Goal: Task Accomplishment & Management: Manage account settings

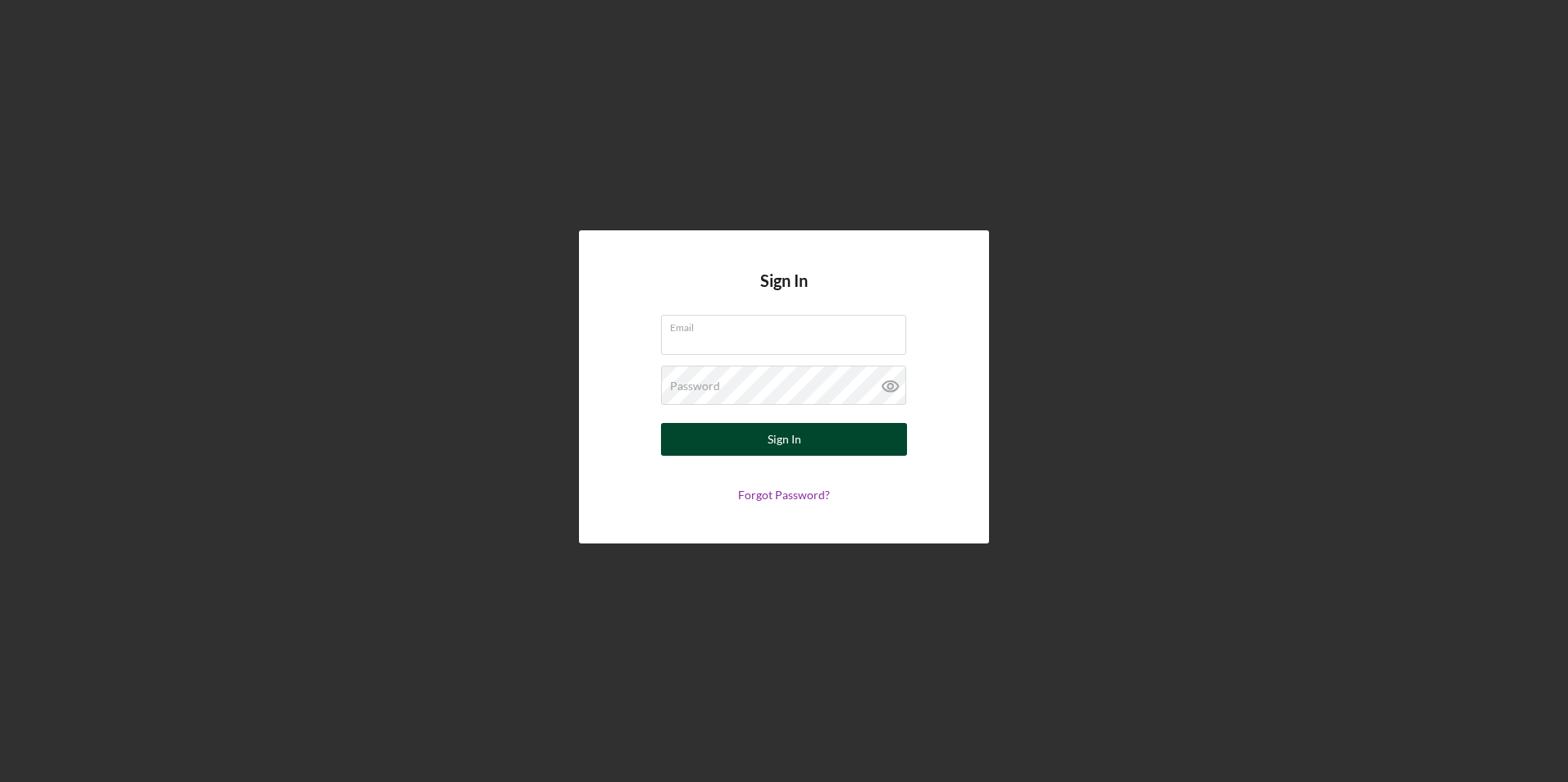
type input "[EMAIL_ADDRESS][DOMAIN_NAME]"
click at [778, 444] on div "Sign In" at bounding box center [784, 439] width 34 height 33
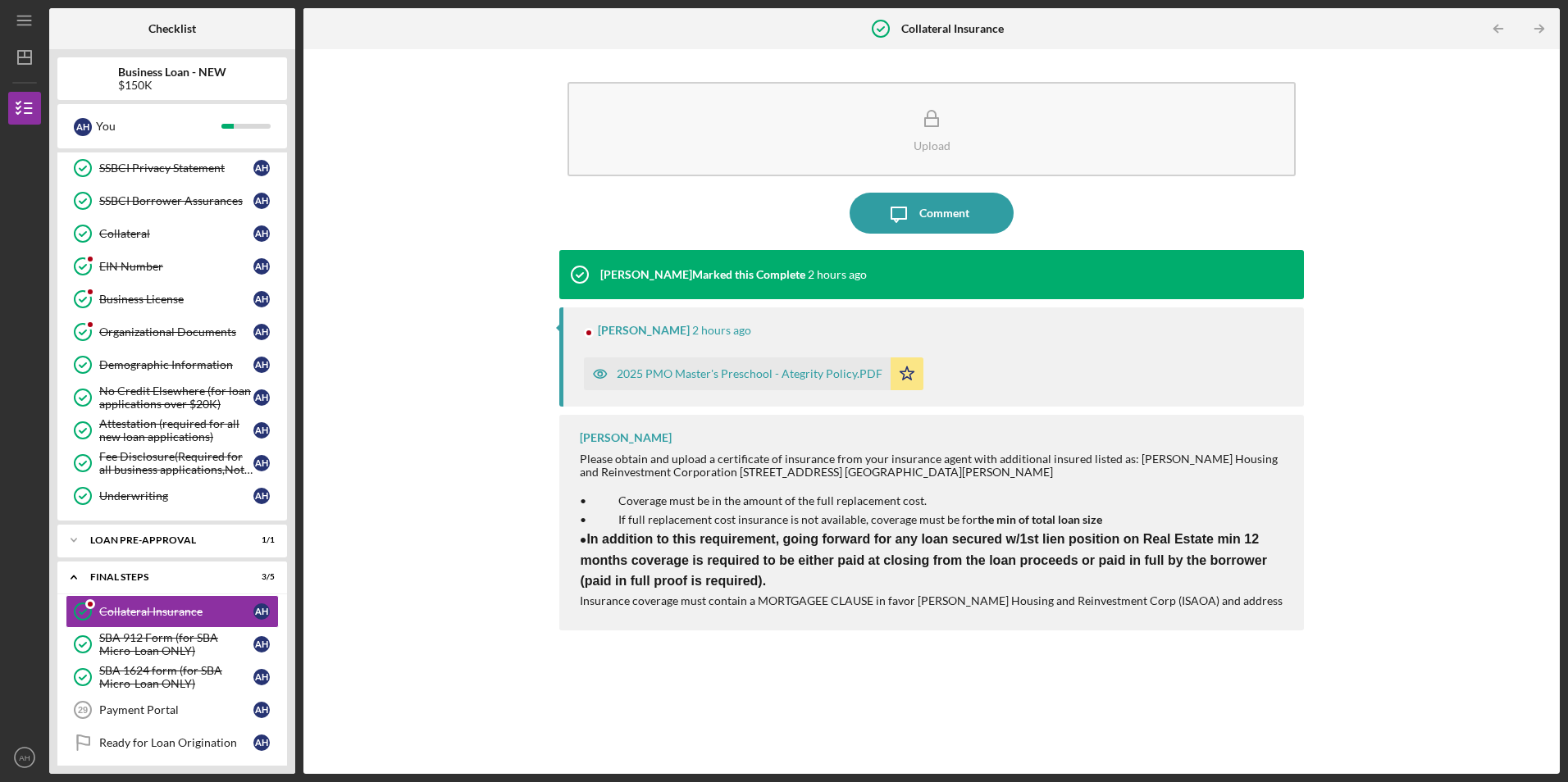
scroll to position [422, 0]
